Goal: Task Accomplishment & Management: Use online tool/utility

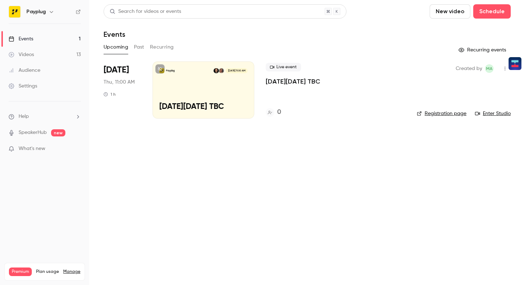
click at [183, 100] on div "Payplug [DATE] 11:00 AM [DATE][DATE] TBC" at bounding box center [204, 89] width 102 height 57
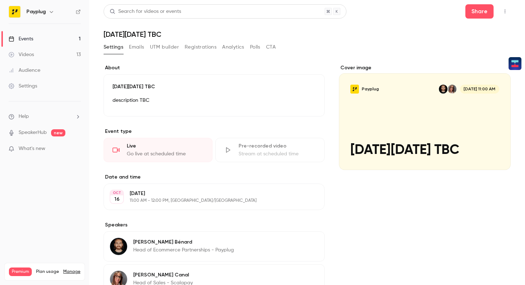
click at [193, 47] on button "Registrations" at bounding box center [201, 46] width 32 height 11
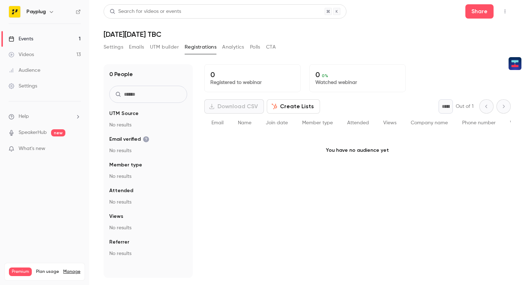
click at [502, 13] on icon "button" at bounding box center [505, 11] width 6 height 5
click at [354, 38] on div at bounding box center [262, 142] width 525 height 285
click at [113, 49] on button "Settings" at bounding box center [114, 46] width 20 height 11
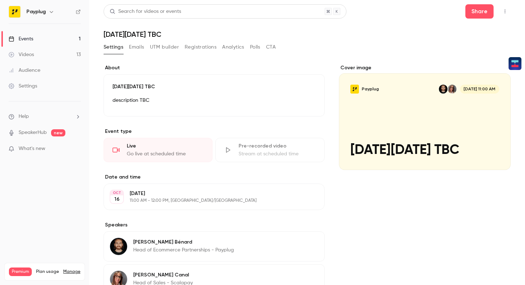
click at [130, 49] on button "Emails" at bounding box center [136, 46] width 15 height 11
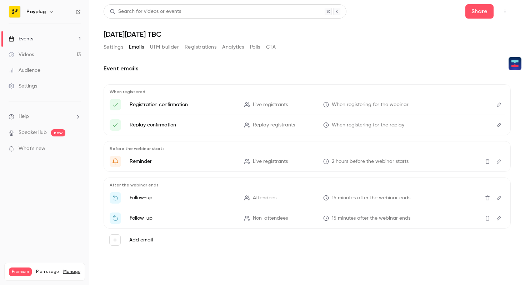
click at [162, 50] on button "UTM builder" at bounding box center [164, 46] width 29 height 11
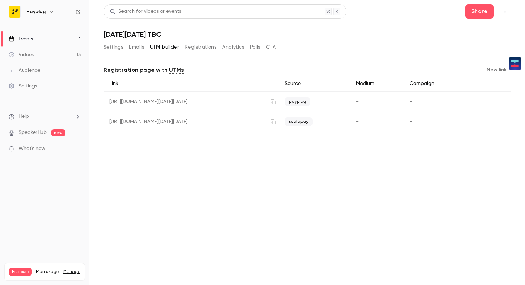
click at [491, 70] on button "New link" at bounding box center [493, 69] width 35 height 11
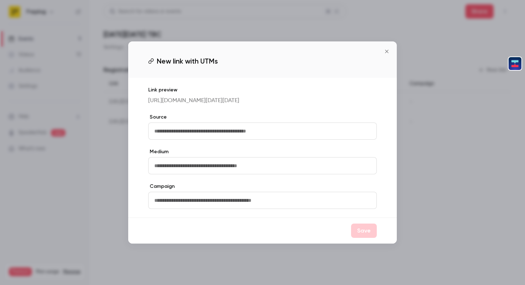
click at [248, 133] on input "text" at bounding box center [262, 131] width 229 height 17
type input "*"
type input "*******"
click at [213, 162] on input "text" at bounding box center [262, 165] width 229 height 17
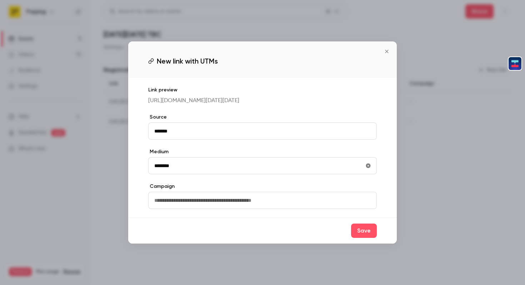
type input "*******"
click at [207, 208] on input "text" at bounding box center [262, 200] width 229 height 17
click at [359, 238] on button "Save" at bounding box center [364, 231] width 26 height 14
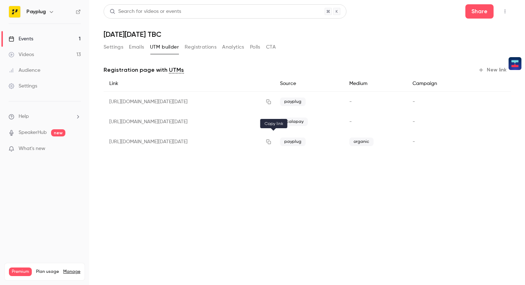
click at [272, 140] on icon "button" at bounding box center [269, 141] width 6 height 5
